Goal: Obtain resource: Obtain resource

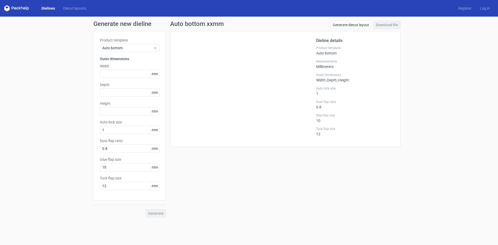
click at [50, 9] on link "Dielines" at bounding box center [48, 8] width 22 height 5
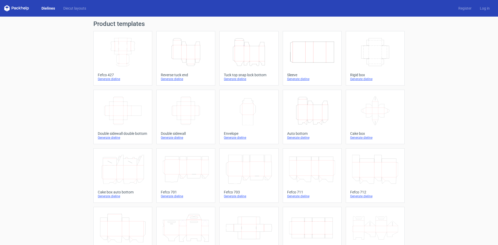
scroll to position [26, 0]
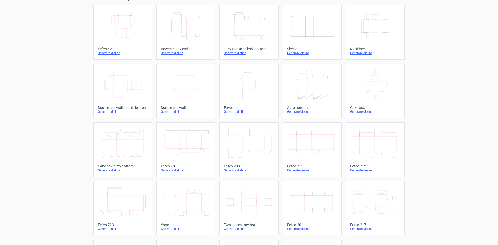
click at [322, 83] on icon "Height Depth Width" at bounding box center [312, 84] width 46 height 29
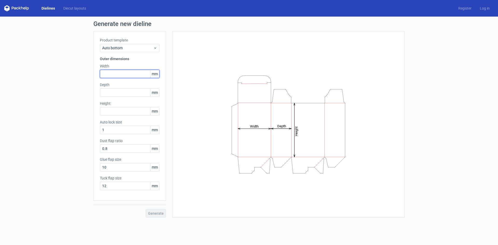
click at [118, 73] on input "text" at bounding box center [130, 74] width 60 height 8
type input "17"
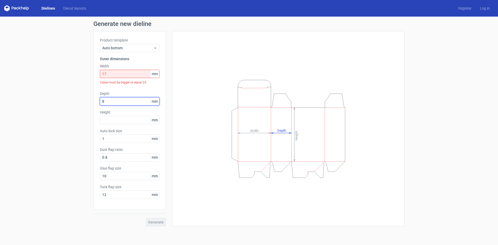
type input "8"
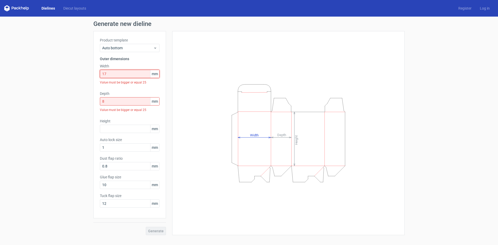
click at [114, 74] on input "17" at bounding box center [130, 74] width 60 height 8
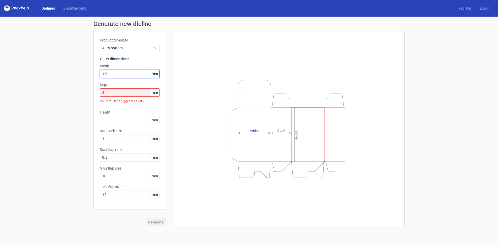
type input "170"
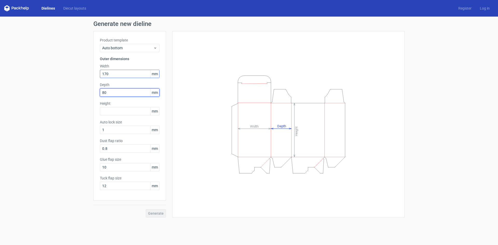
type input "80"
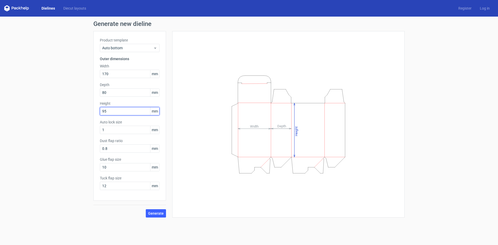
type input "95"
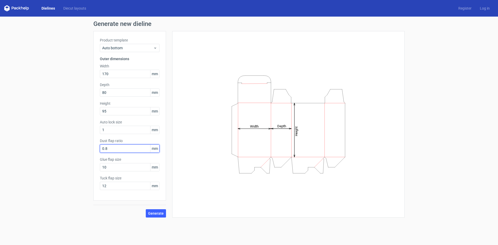
click at [131, 152] on input "0.8" at bounding box center [130, 148] width 60 height 8
click at [154, 212] on span "Generate" at bounding box center [156, 213] width 16 height 4
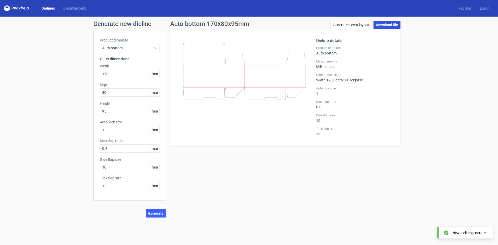
click at [385, 23] on link "Download file" at bounding box center [386, 25] width 27 height 8
